Goal: Find contact information: Find contact information

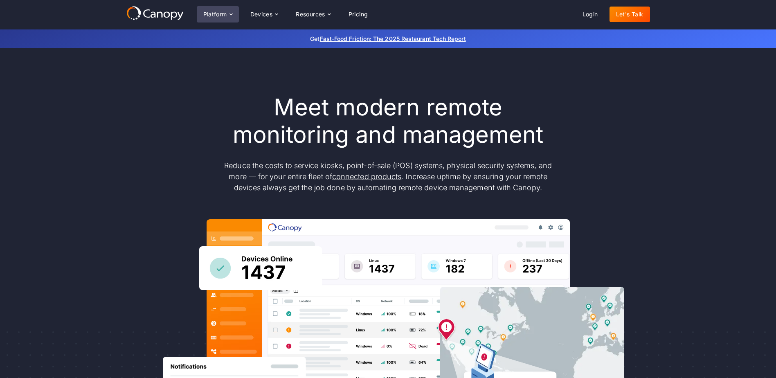
click at [213, 16] on div "Platform" at bounding box center [215, 14] width 24 height 6
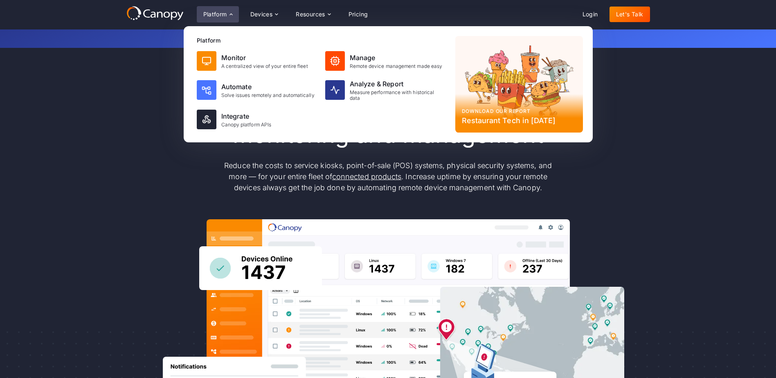
drag, startPoint x: 691, startPoint y: 108, endPoint x: 672, endPoint y: 94, distance: 24.2
click at [691, 108] on div "Meet modern remote monitoring and management Reduce the costs to service kiosks…" at bounding box center [388, 268] width 776 height 441
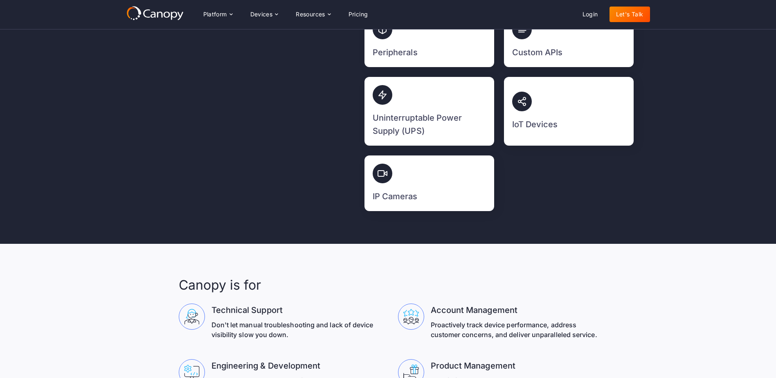
scroll to position [2185, 0]
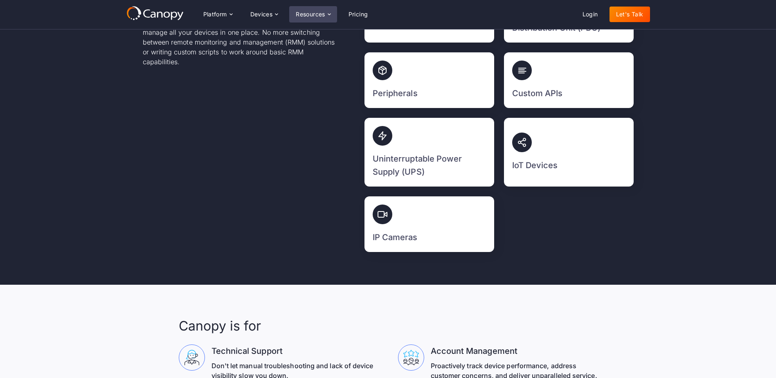
click at [305, 11] on div "Resources" at bounding box center [310, 14] width 29 height 6
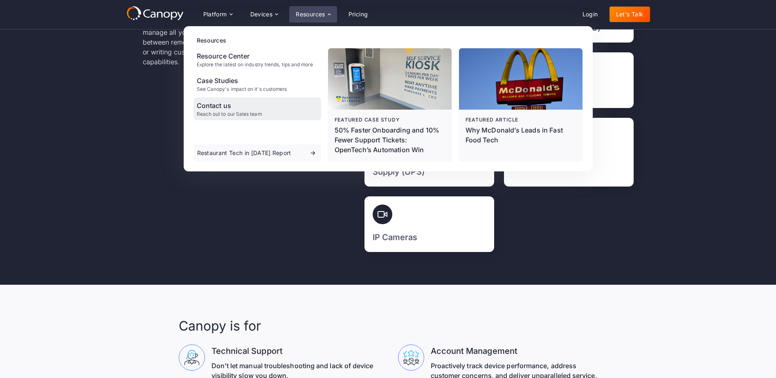
click at [212, 108] on div "Contact us" at bounding box center [229, 106] width 65 height 10
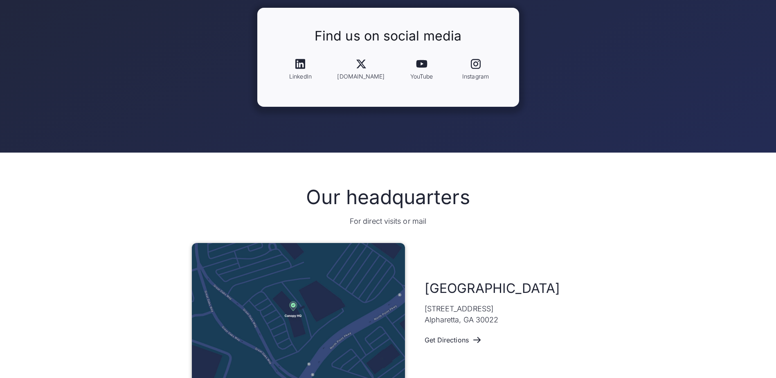
scroll to position [409, 0]
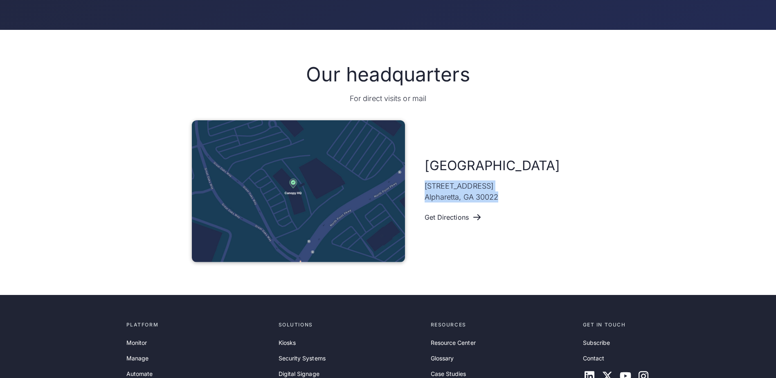
drag, startPoint x: 425, startPoint y: 187, endPoint x: 513, endPoint y: 204, distance: 89.9
click at [513, 204] on div "Atlanta [STREET_ADDRESS] Get Directions" at bounding box center [505, 191] width 160 height 69
click at [453, 220] on div "Get Directions" at bounding box center [453, 218] width 44 height 8
click at [578, 109] on div "Our headquarters For direct visits or mail [GEOGRAPHIC_DATA] [STREET_ADDRESS] G…" at bounding box center [388, 163] width 524 height 200
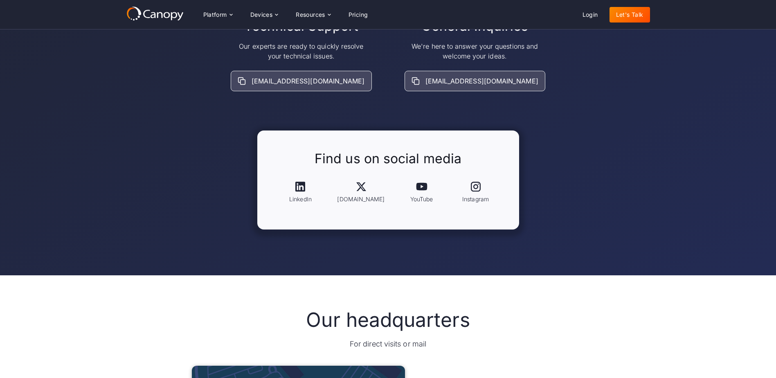
scroll to position [123, 0]
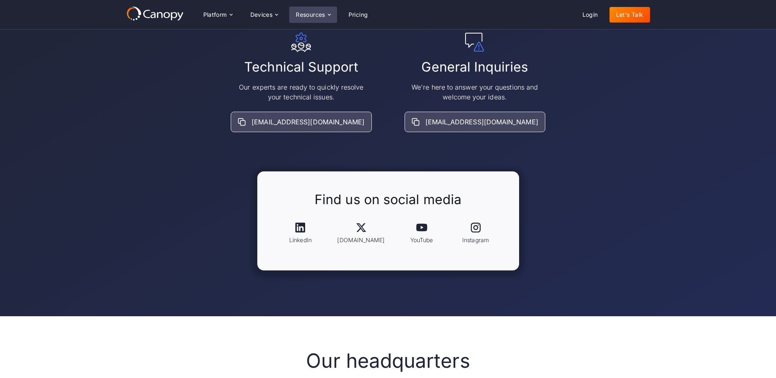
click at [319, 15] on div "Resources" at bounding box center [310, 15] width 29 height 6
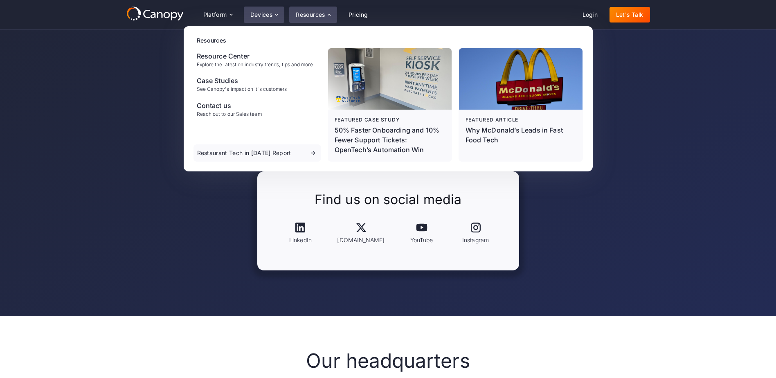
click at [269, 18] on div "Devices" at bounding box center [264, 15] width 41 height 16
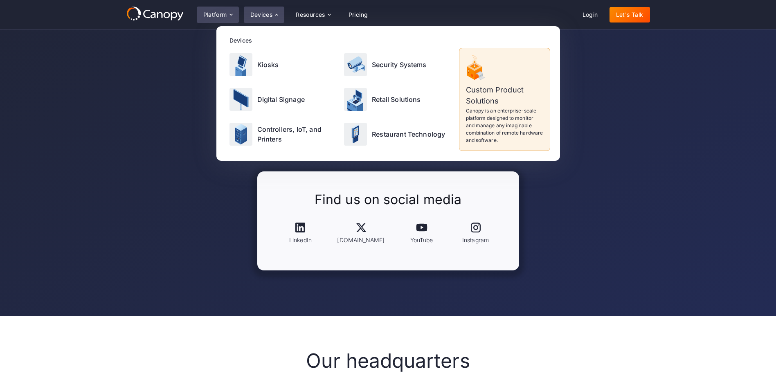
click at [223, 14] on div "Platform" at bounding box center [215, 15] width 24 height 6
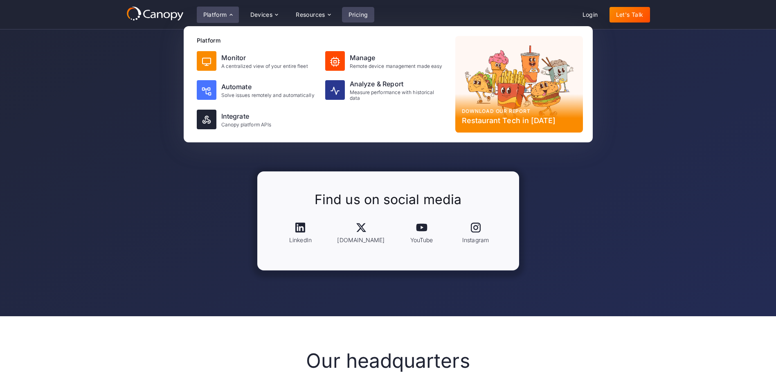
click at [352, 14] on link "Pricing" at bounding box center [358, 15] width 33 height 16
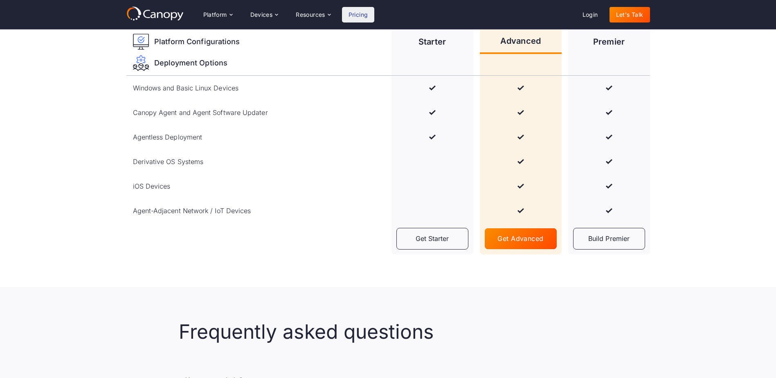
scroll to position [1145, 0]
